Goal: Complete application form

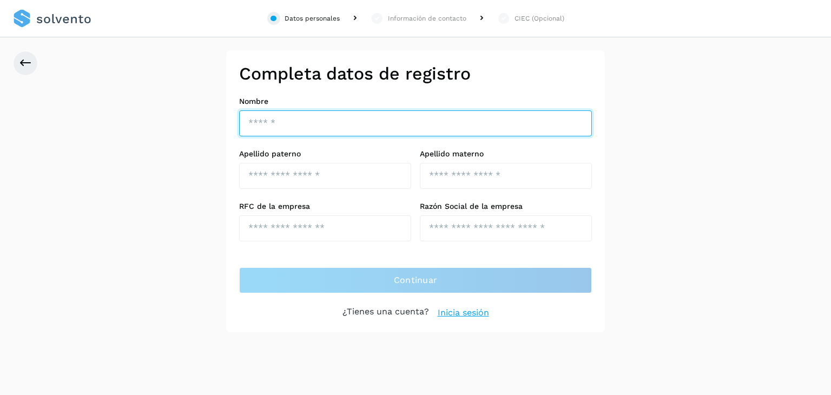
click at [271, 120] on input "text" at bounding box center [415, 123] width 353 height 26
type input "*********"
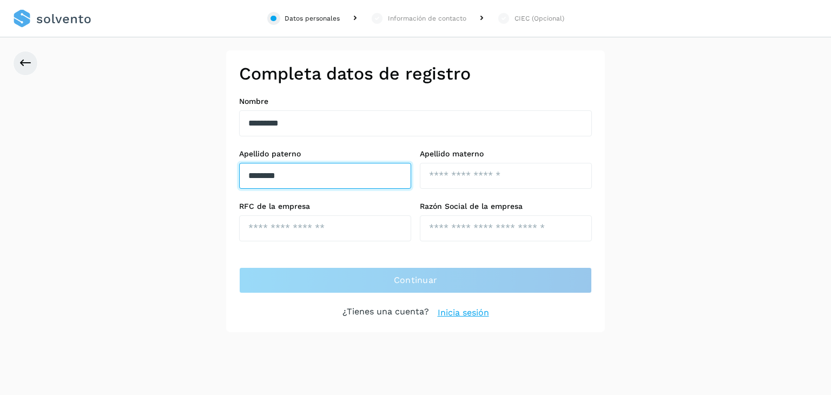
type input "********"
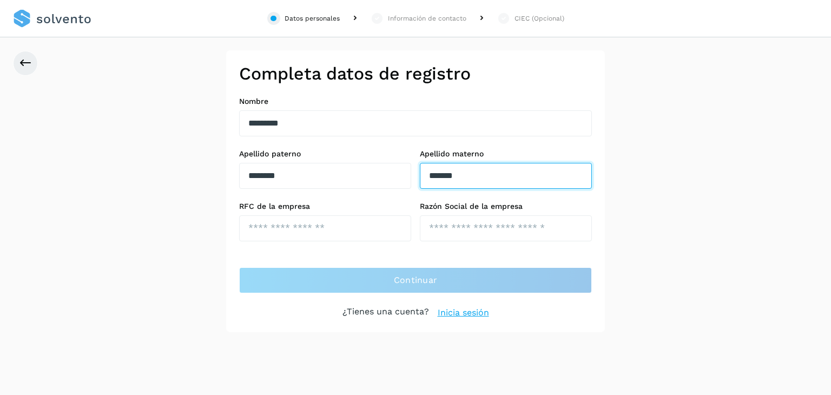
type input "*******"
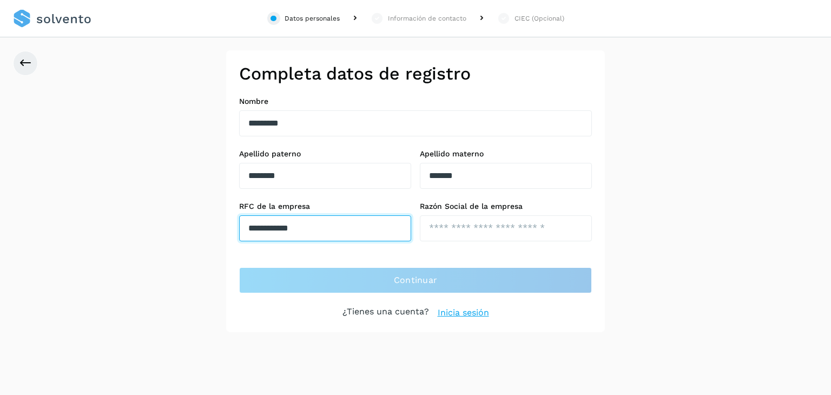
type input "**********"
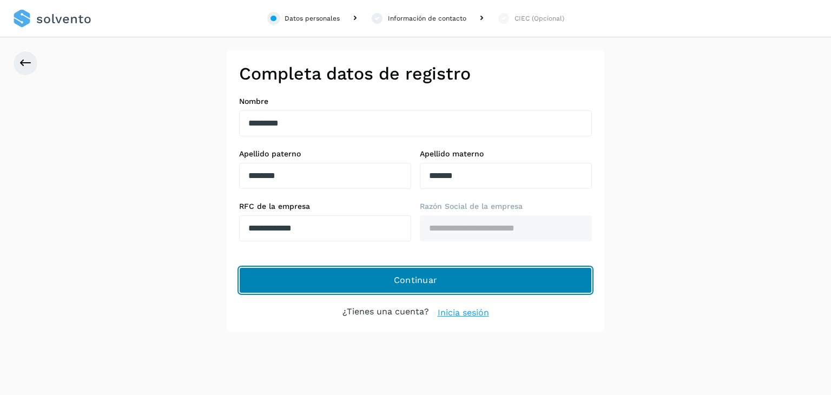
click button "Continuar" at bounding box center [415, 280] width 353 height 26
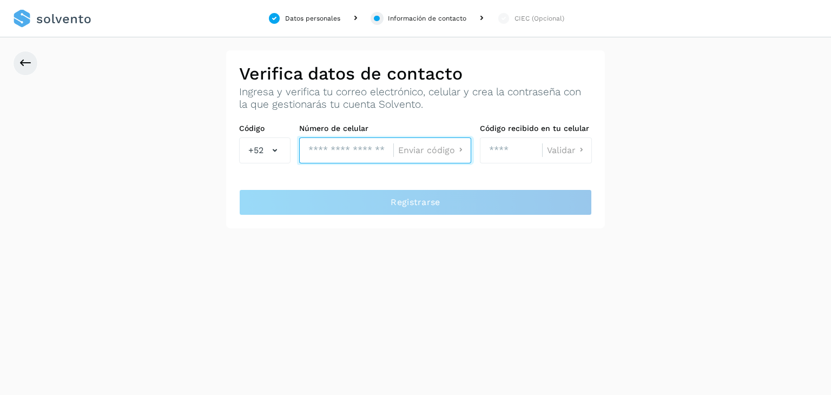
click at [330, 150] on input "tel" at bounding box center [346, 150] width 94 height 26
type input "**********"
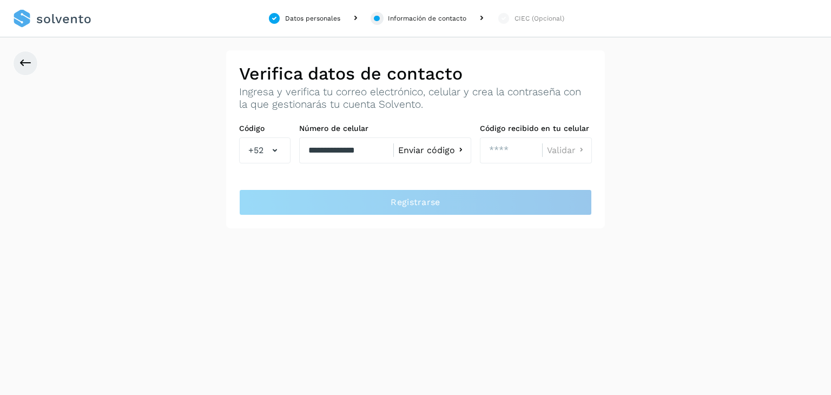
click button "Enviar código" at bounding box center [432, 149] width 68 height 11
type input "****"
click at [556, 158] on div "Validar" at bounding box center [567, 150] width 50 height 26
click at [565, 150] on span "Validar" at bounding box center [561, 150] width 29 height 9
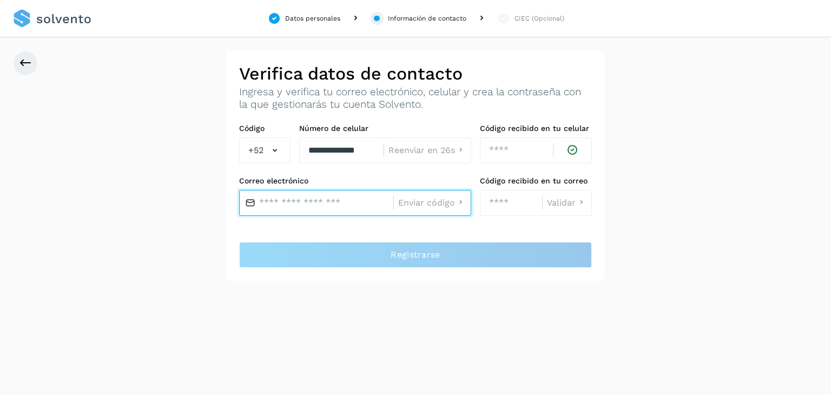
click at [326, 205] on input "text" at bounding box center [316, 203] width 154 height 26
type input "**********"
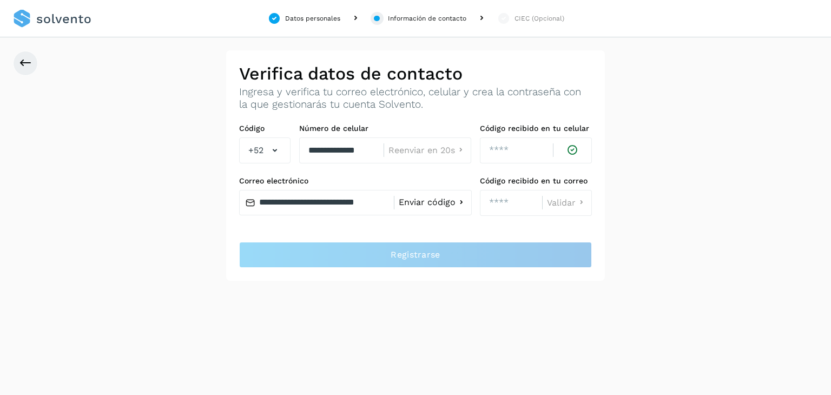
click button "Enviar código" at bounding box center [433, 202] width 68 height 11
click at [507, 208] on input "number" at bounding box center [511, 203] width 62 height 26
type input "****"
click at [566, 200] on span "Validar" at bounding box center [561, 203] width 29 height 9
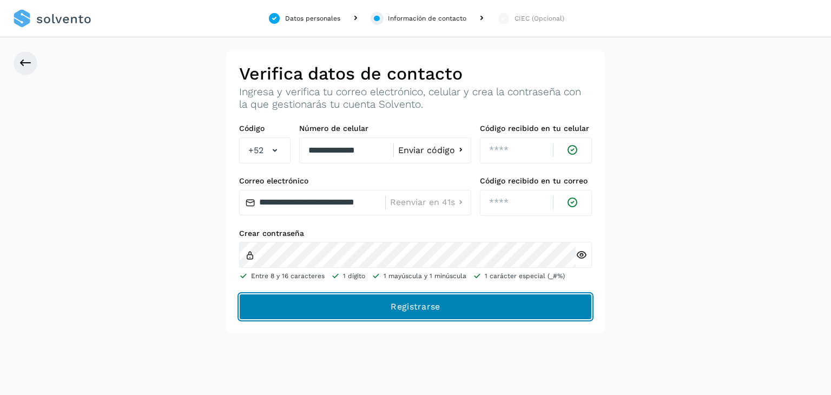
click at [0, 0] on button "Registrarse" at bounding box center [0, 0] width 0 height 0
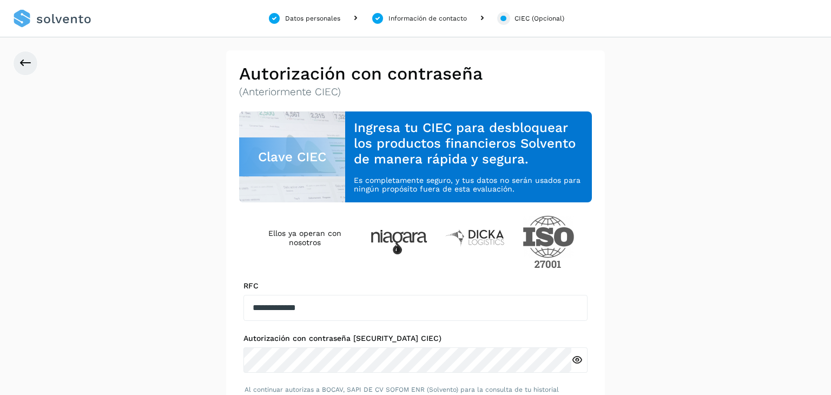
scroll to position [58, 0]
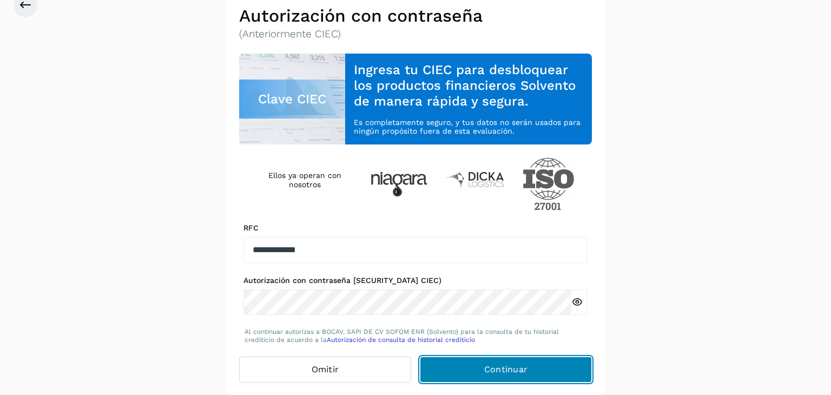
click at [506, 371] on span "Continuar" at bounding box center [506, 370] width 44 height 12
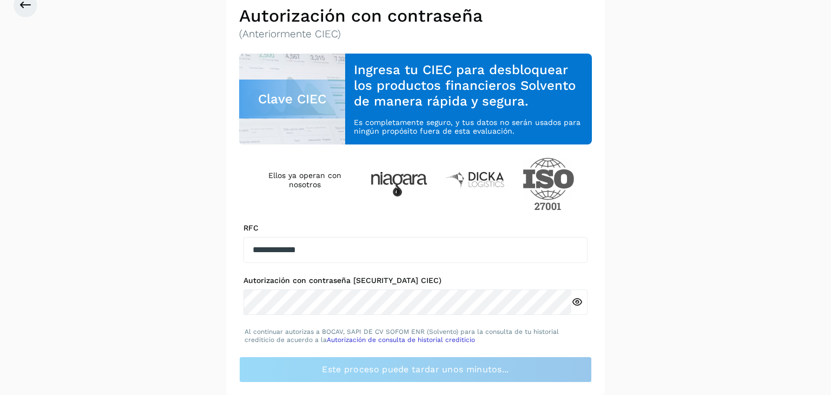
click at [573, 302] on icon at bounding box center [576, 302] width 11 height 11
click at [0, 0] on div "**********" at bounding box center [0, 0] width 0 height 0
click at [30, 11] on icon at bounding box center [25, 5] width 13 height 13
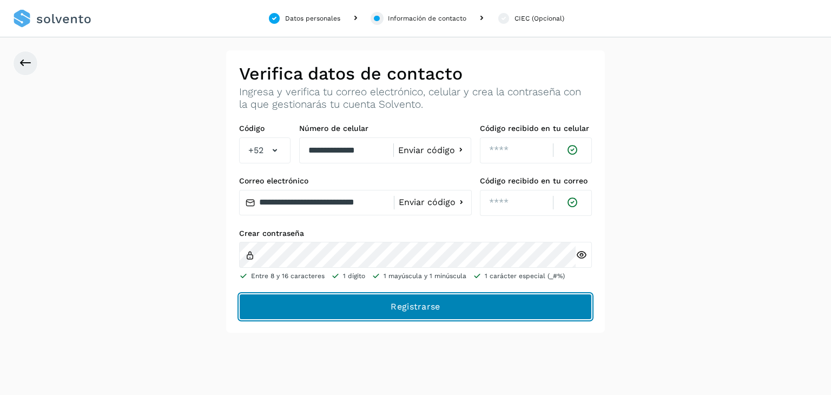
click at [0, 0] on button "Registrarse" at bounding box center [0, 0] width 0 height 0
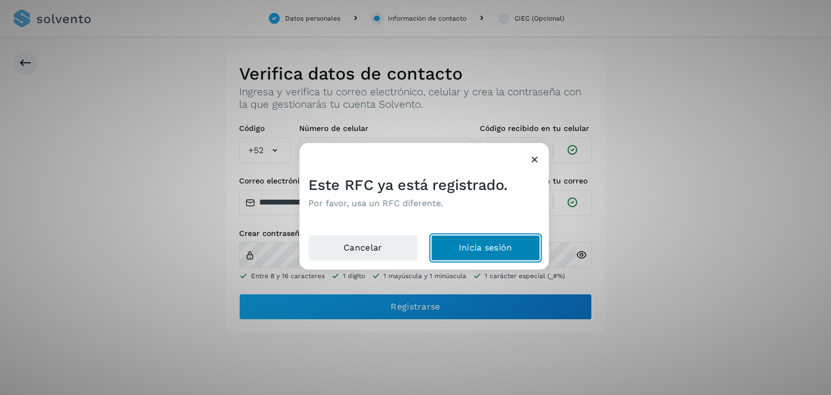
click at [476, 243] on button "Inicia sesión" at bounding box center [486, 248] width 110 height 26
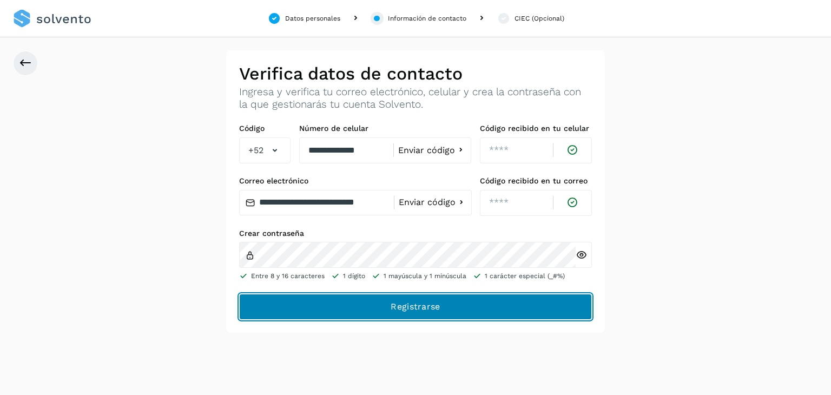
click at [0, 0] on button "Registrarse" at bounding box center [0, 0] width 0 height 0
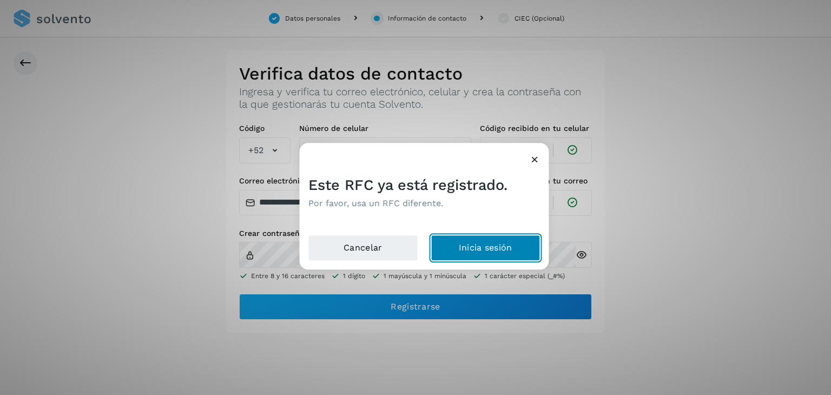
click at [473, 247] on button "Inicia sesión" at bounding box center [486, 248] width 110 height 26
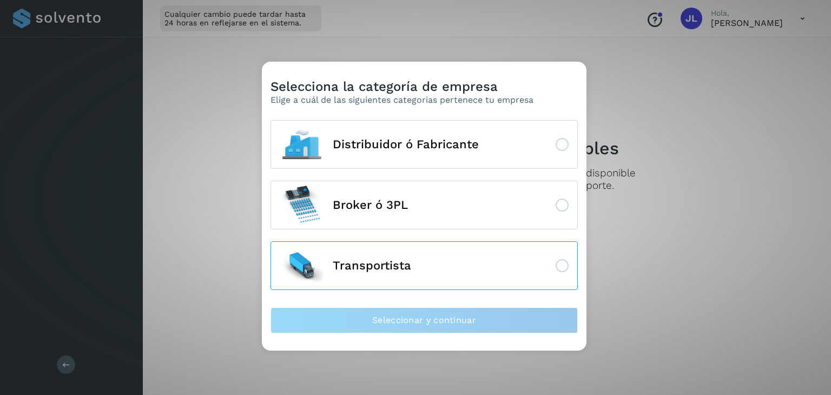
click at [443, 267] on button "Transportista" at bounding box center [424, 265] width 307 height 49
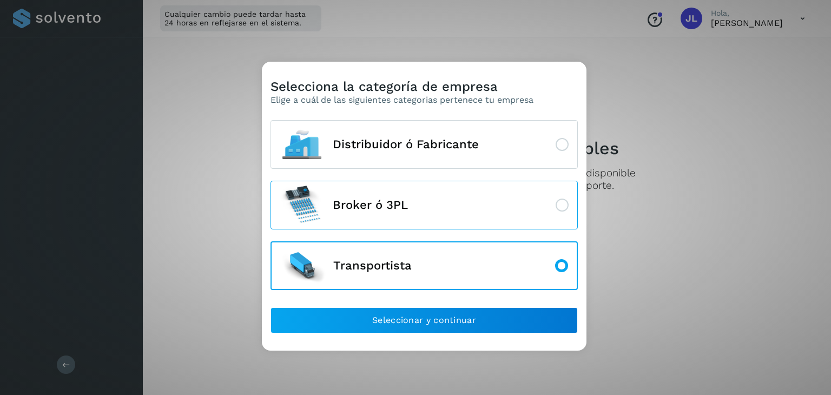
click at [548, 198] on button "Broker ó 3PL" at bounding box center [424, 205] width 307 height 49
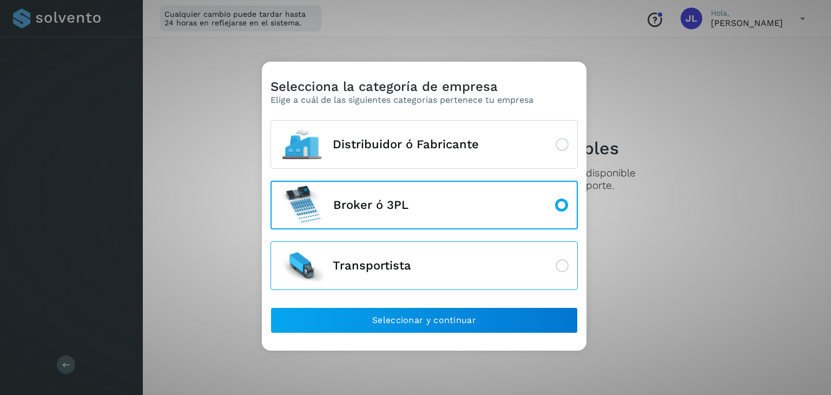
click at [547, 267] on button "Transportista" at bounding box center [424, 265] width 307 height 49
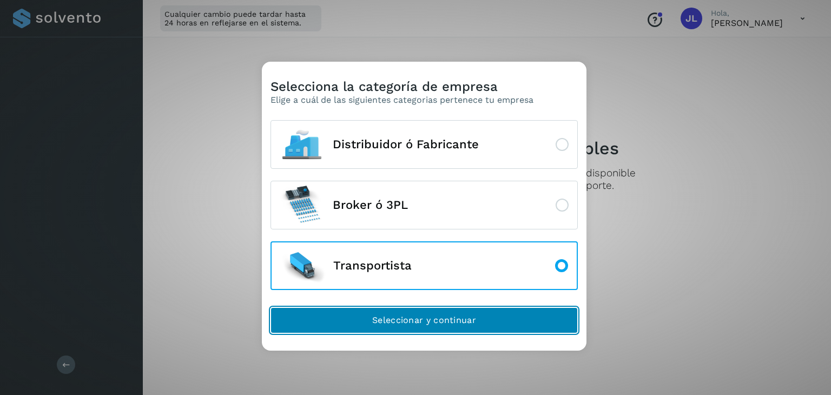
click at [458, 328] on button "Seleccionar y continuar" at bounding box center [424, 320] width 307 height 26
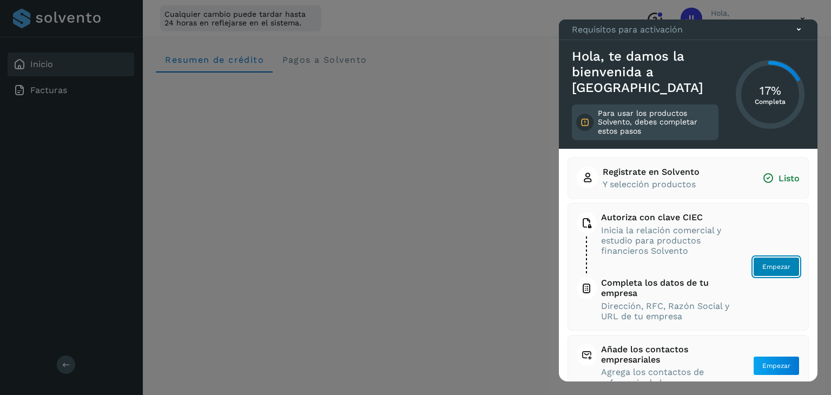
click at [772, 269] on span "Empezar" at bounding box center [776, 267] width 28 height 10
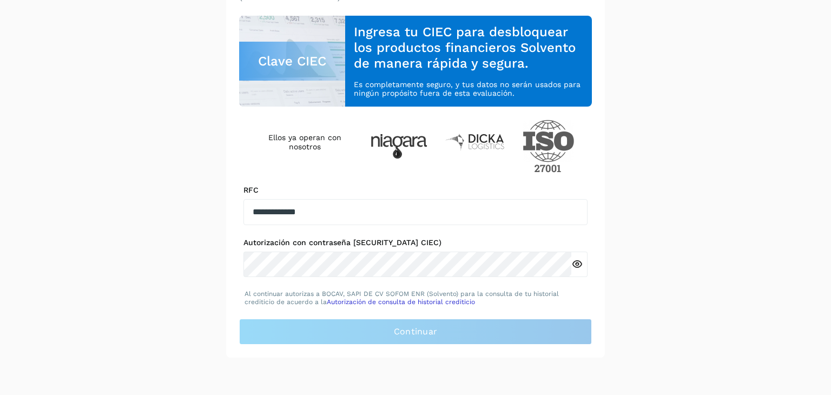
scroll to position [97, 0]
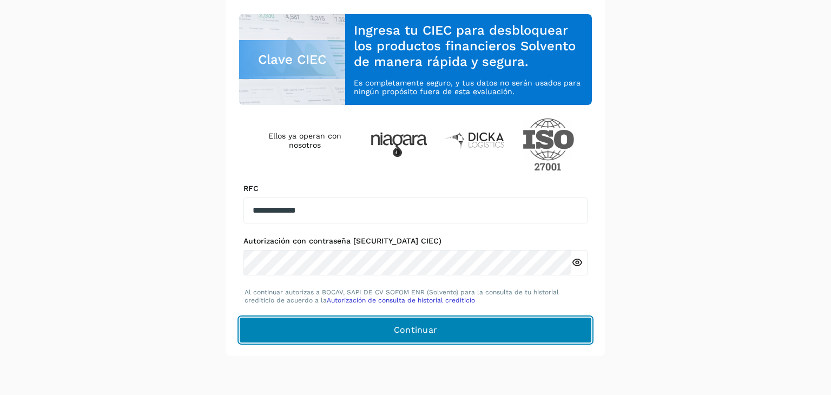
click at [415, 326] on span "Continuar" at bounding box center [416, 330] width 44 height 12
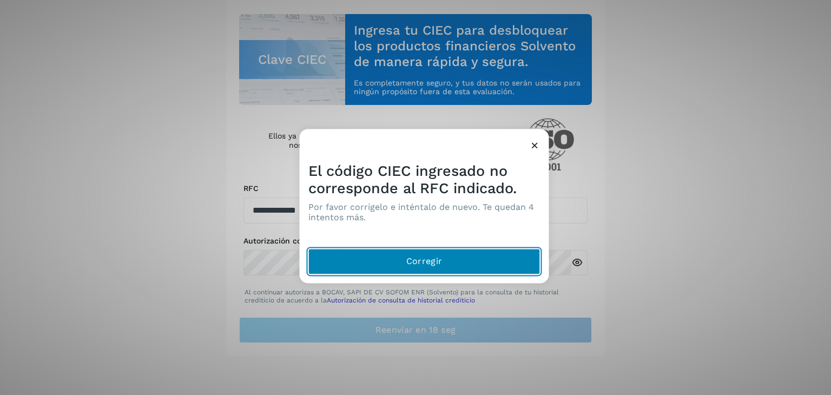
click at [466, 260] on button "Corregir" at bounding box center [424, 262] width 232 height 26
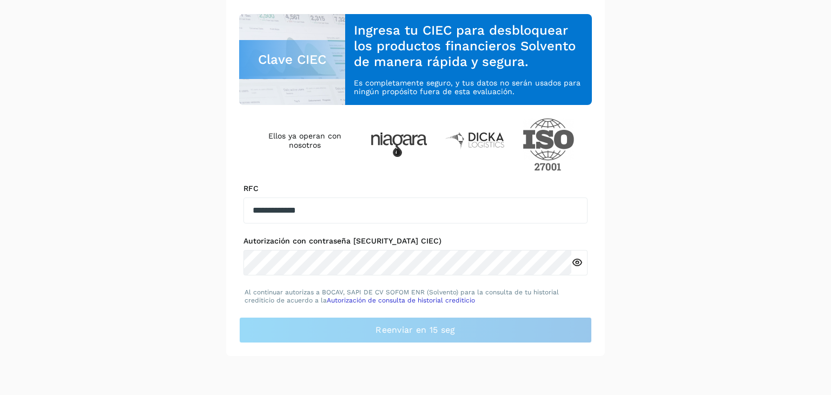
click at [573, 261] on icon at bounding box center [576, 262] width 11 height 11
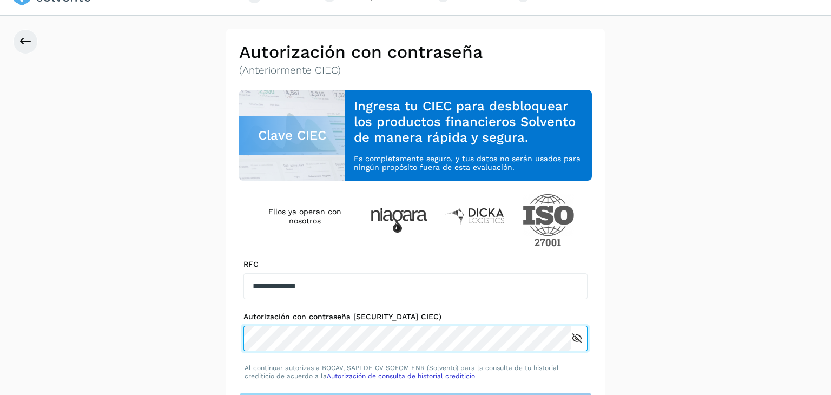
scroll to position [0, 0]
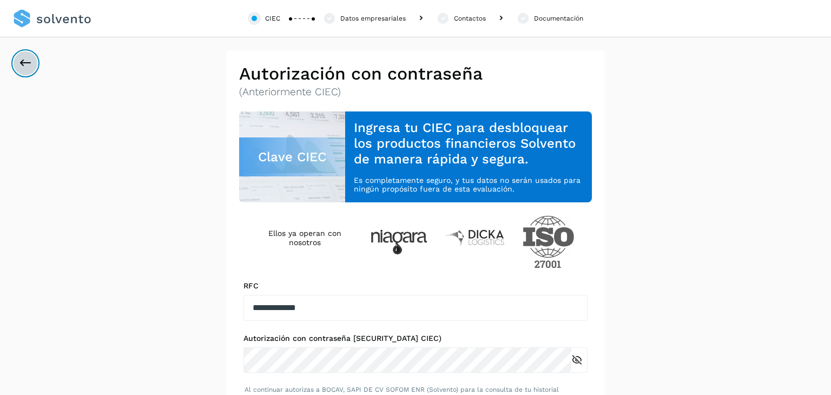
click at [23, 64] on icon at bounding box center [25, 63] width 13 height 13
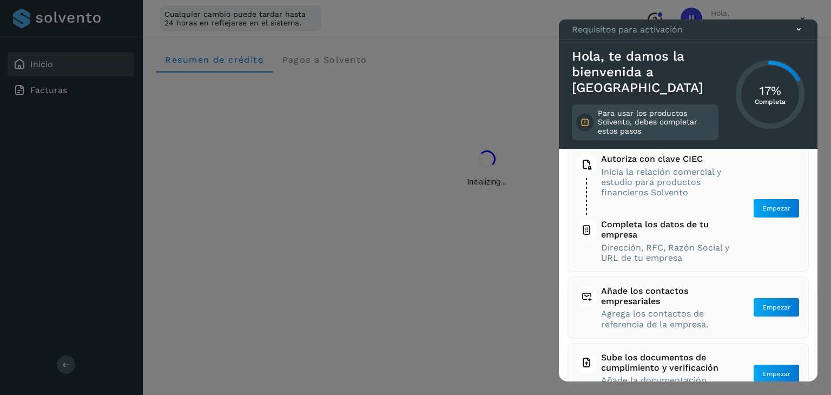
scroll to position [89, 0]
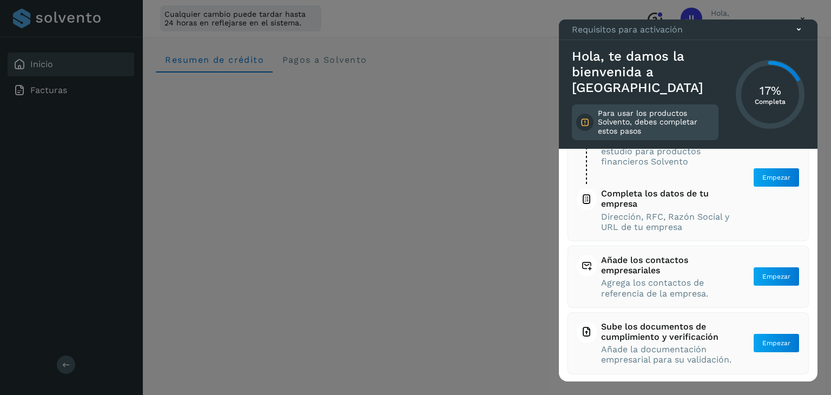
click at [433, 274] on div at bounding box center [415, 197] width 831 height 395
click at [798, 35] on icon at bounding box center [798, 29] width 11 height 11
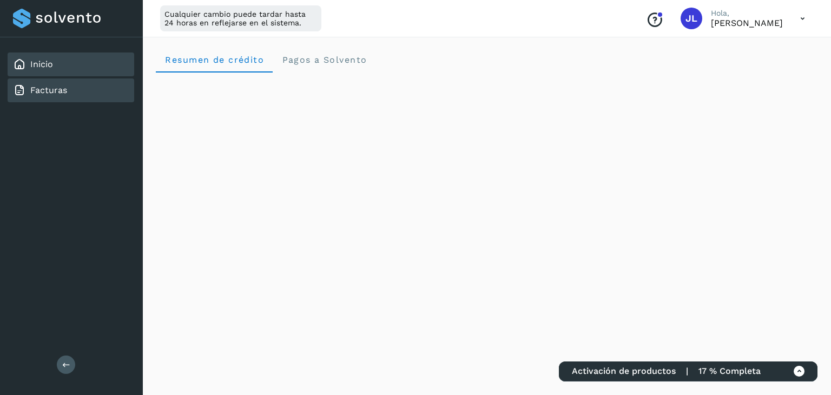
click at [50, 94] on link "Facturas" at bounding box center [48, 90] width 37 height 10
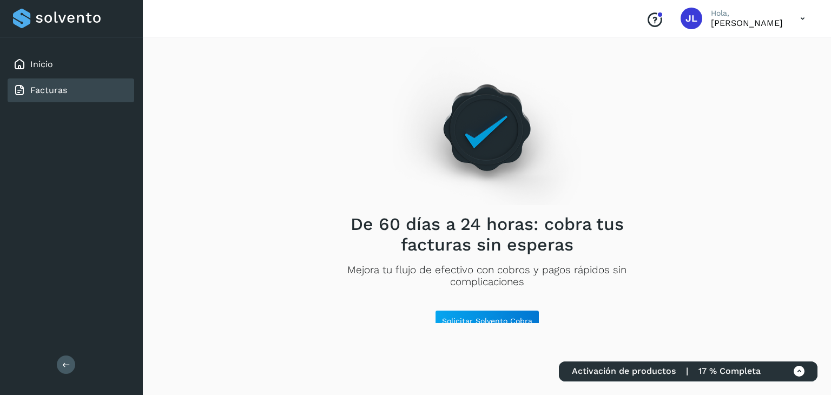
click at [681, 29] on div "JL" at bounding box center [692, 19] width 22 height 22
click at [686, 18] on span "JL" at bounding box center [692, 18] width 12 height 0
click at [801, 23] on icon at bounding box center [803, 19] width 22 height 22
click at [630, 21] on div at bounding box center [415, 197] width 831 height 395
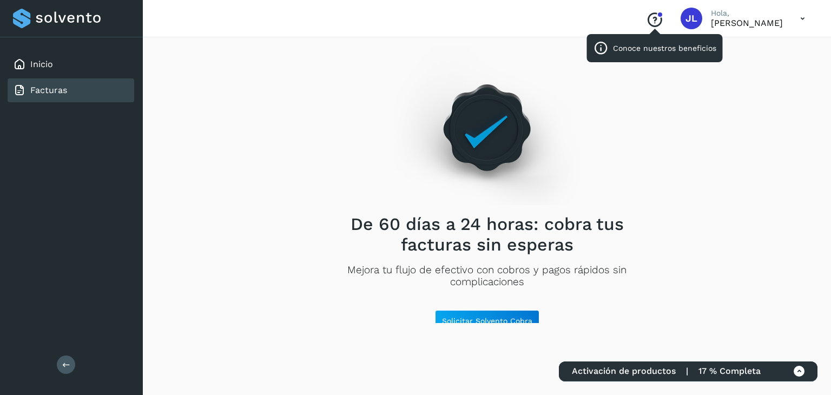
click at [646, 21] on icon "Conoce nuestros beneficios" at bounding box center [654, 19] width 17 height 17
